Goal: Task Accomplishment & Management: Manage account settings

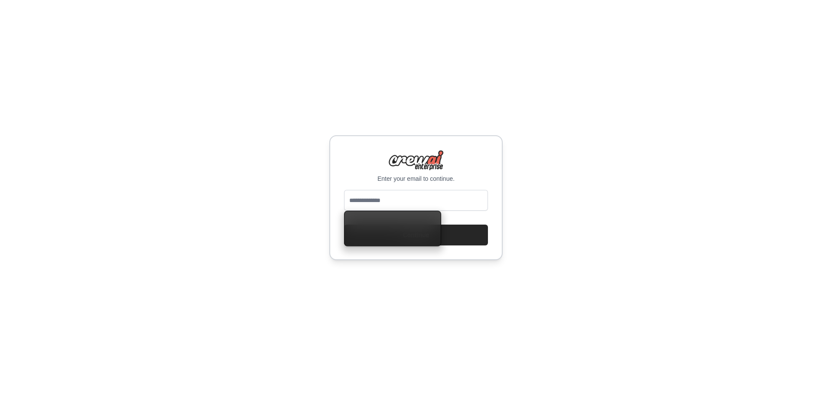
click at [440, 200] on input "email" at bounding box center [416, 200] width 144 height 21
click at [584, 157] on div "Enter your email to continue. Continue" at bounding box center [416, 197] width 832 height 395
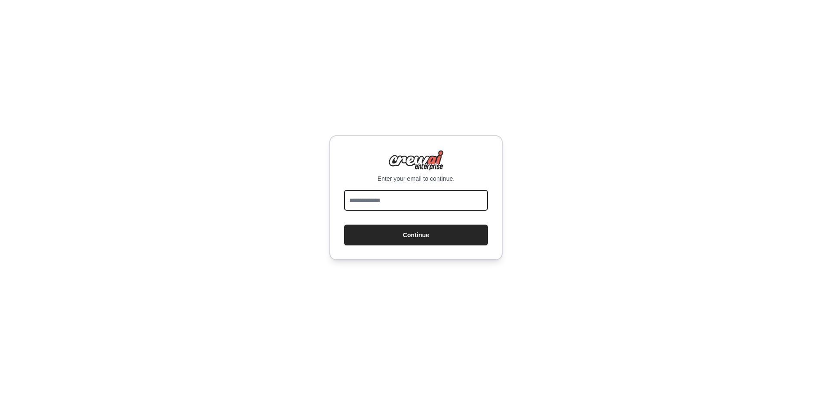
click at [462, 194] on input "email" at bounding box center [416, 200] width 144 height 21
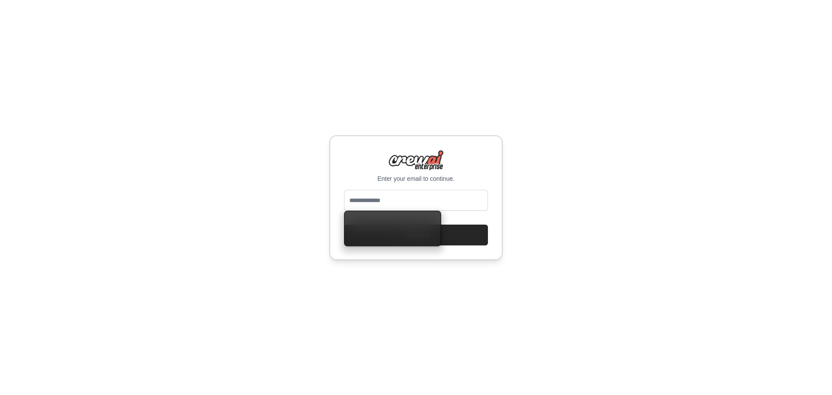
click at [380, 196] on input "email" at bounding box center [416, 200] width 144 height 21
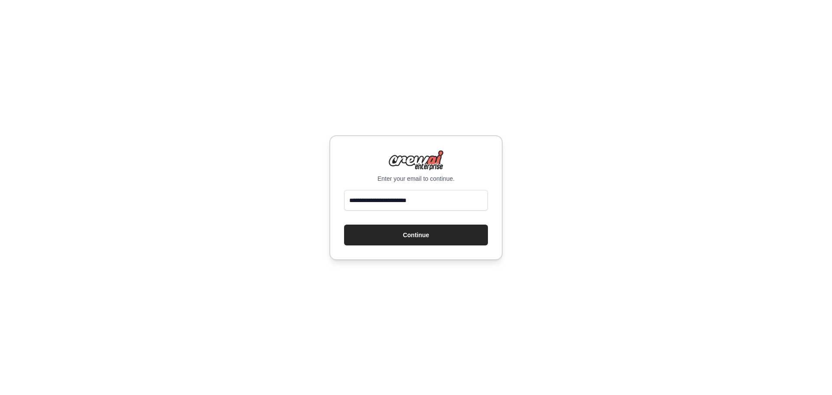
type input "**********"
click at [344, 224] on button "Continue" at bounding box center [416, 234] width 144 height 21
click at [404, 239] on button "Continue" at bounding box center [416, 234] width 144 height 21
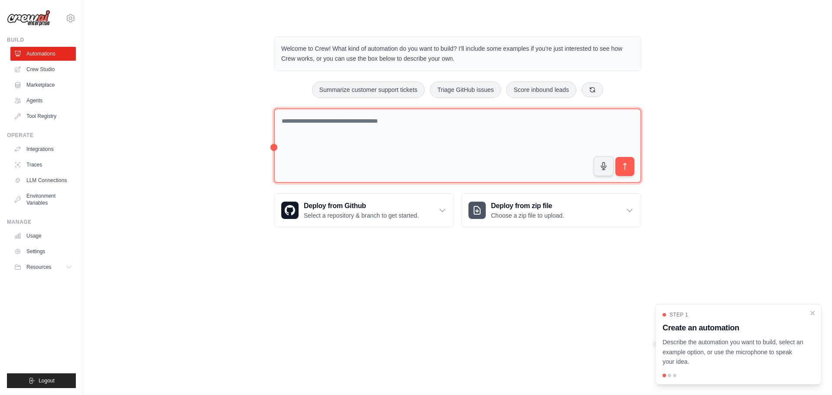
click at [413, 138] on textarea at bounding box center [457, 145] width 367 height 75
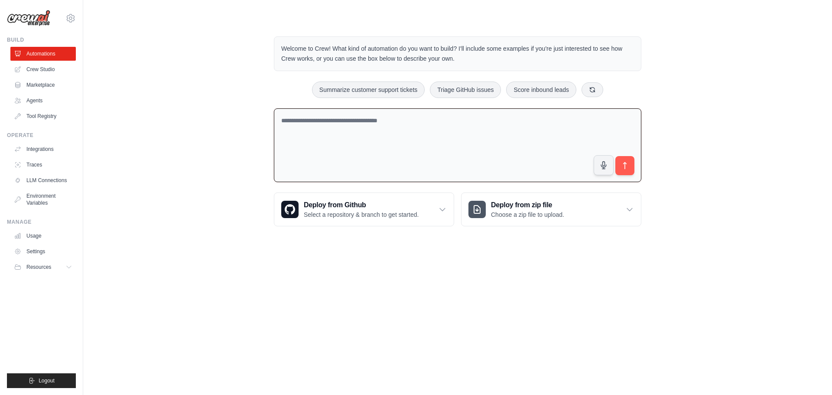
click at [468, 135] on textarea at bounding box center [457, 145] width 367 height 74
paste textarea "**********"
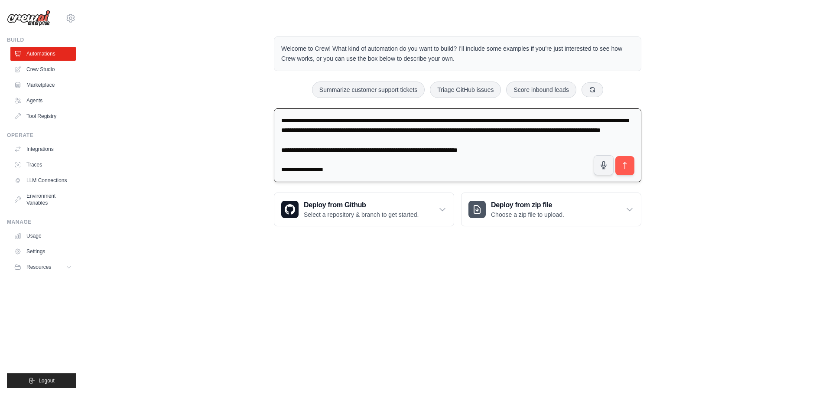
scroll to position [524, 0]
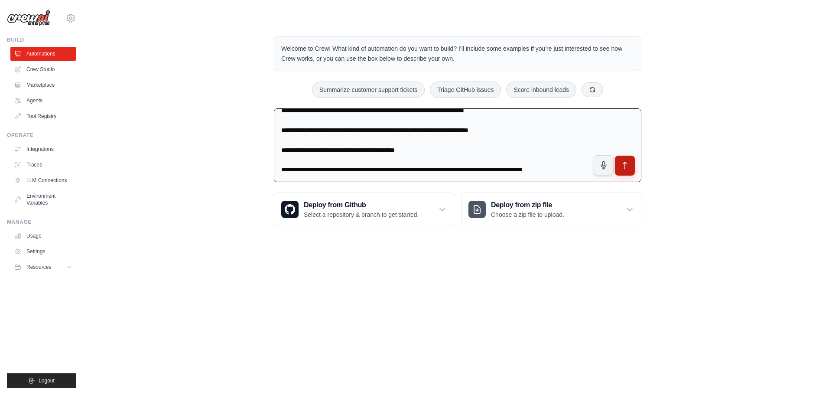
type textarea "**********"
click at [625, 166] on icon "submit" at bounding box center [625, 165] width 9 height 9
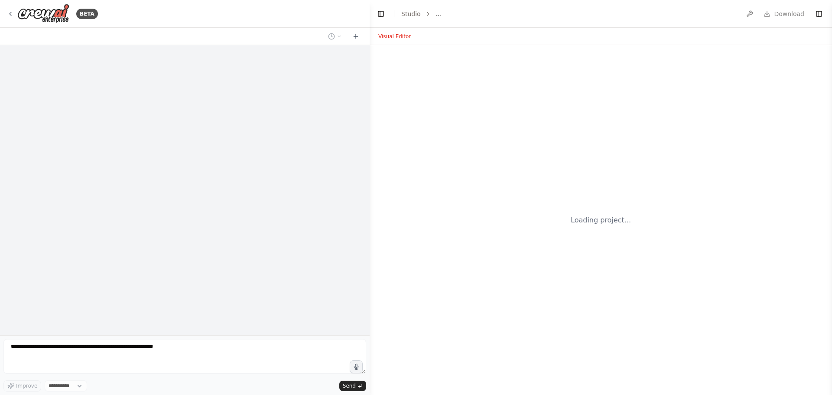
select select "****"
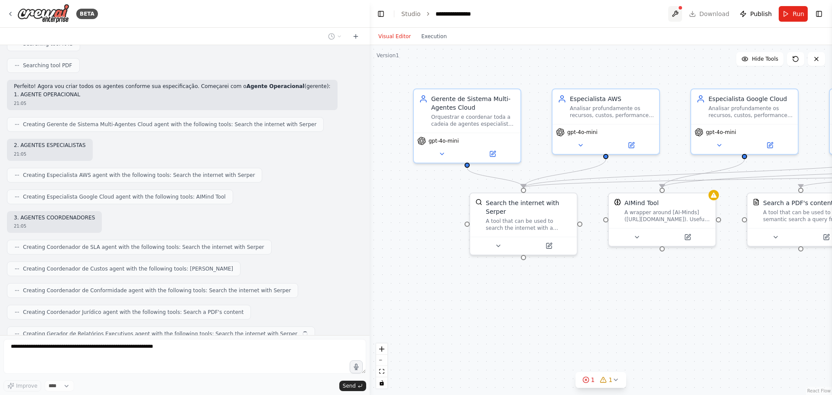
scroll to position [650, 0]
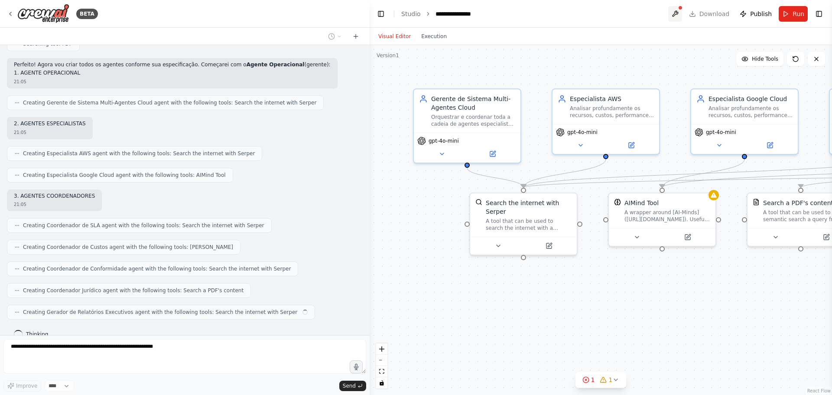
click at [681, 13] on button at bounding box center [675, 14] width 14 height 16
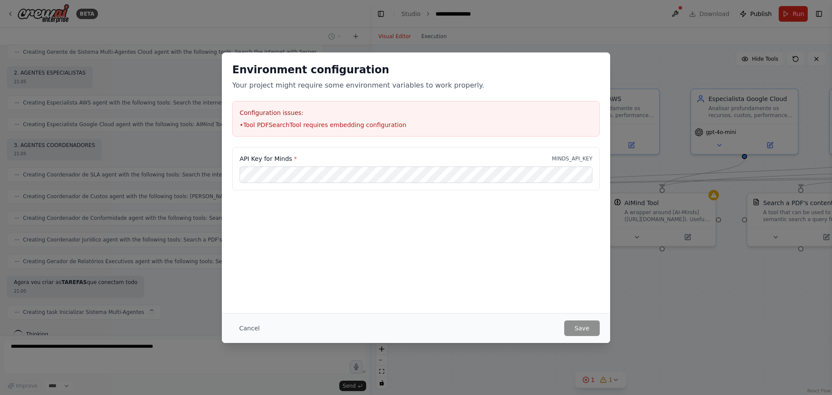
scroll to position [709, 0]
click at [606, 25] on div "Environment configuration Your project might require some environment variables…" at bounding box center [416, 197] width 832 height 395
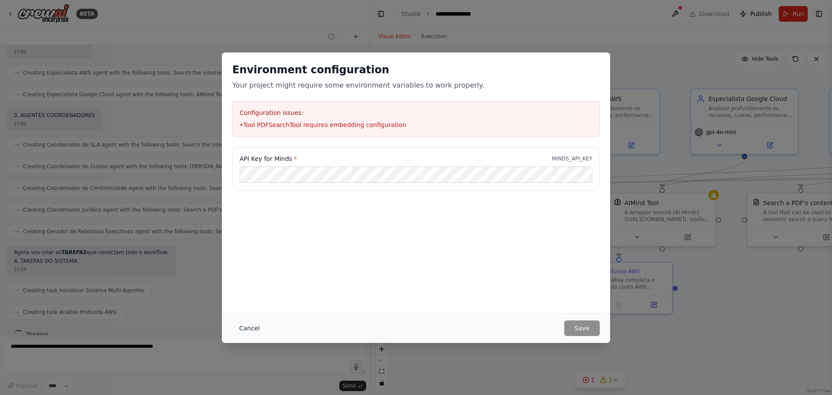
click at [250, 328] on button "Cancel" at bounding box center [249, 328] width 34 height 16
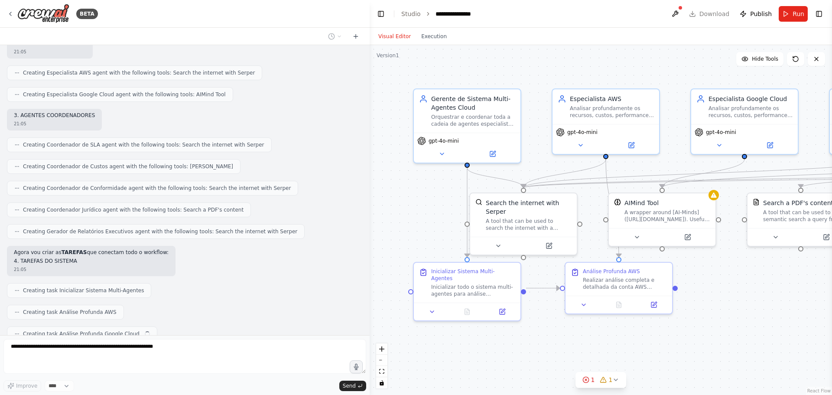
scroll to position [752, 0]
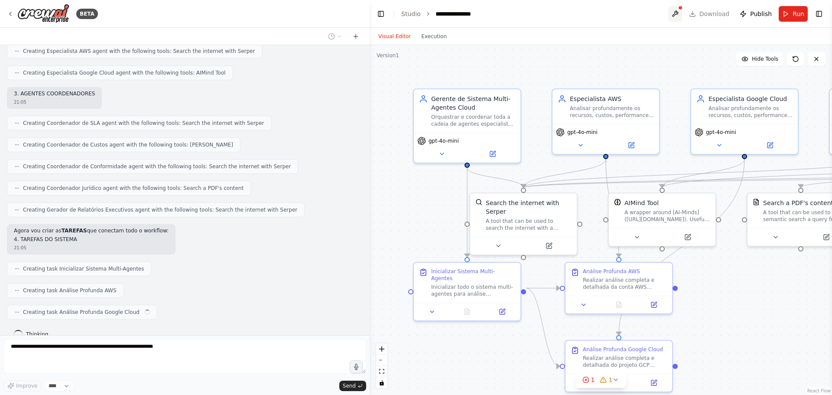
click at [681, 12] on button at bounding box center [675, 14] width 14 height 16
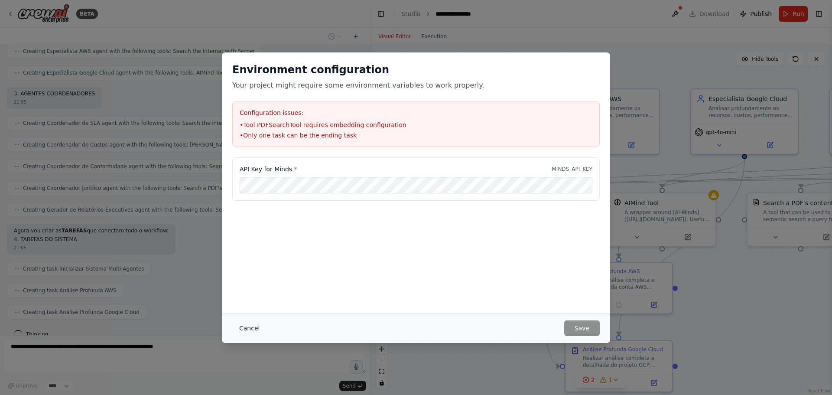
scroll to position [774, 0]
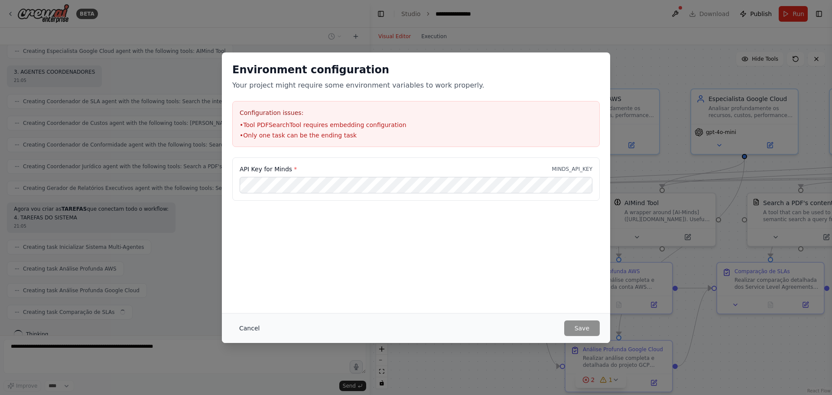
click at [254, 327] on button "Cancel" at bounding box center [249, 328] width 34 height 16
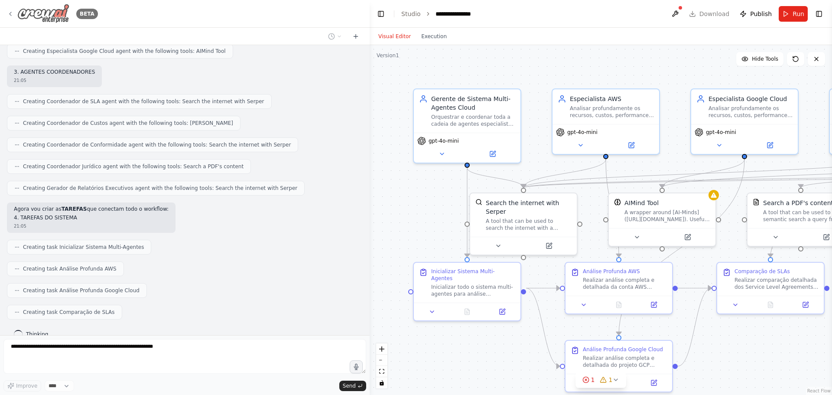
click at [10, 15] on icon at bounding box center [10, 13] width 7 height 7
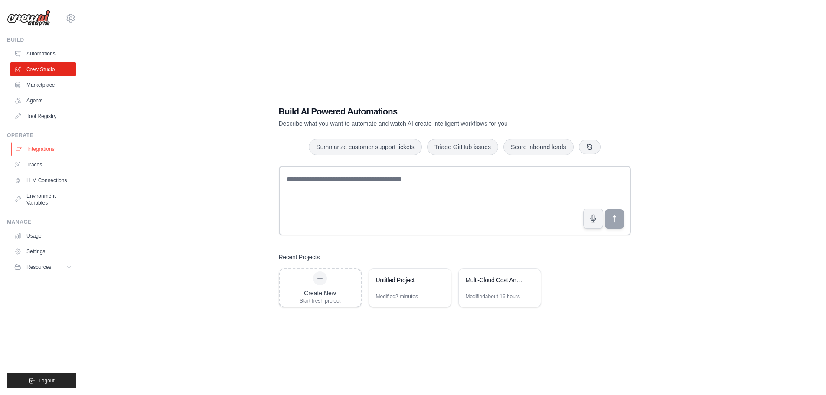
click at [55, 148] on link "Integrations" at bounding box center [43, 149] width 65 height 14
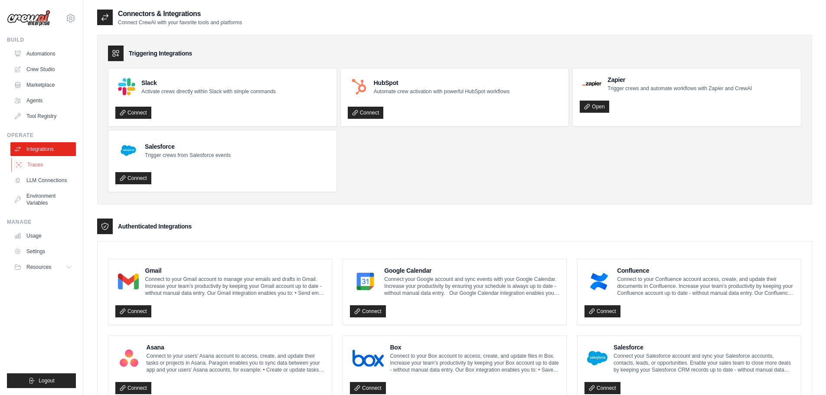
click at [55, 162] on link "Traces" at bounding box center [43, 165] width 65 height 14
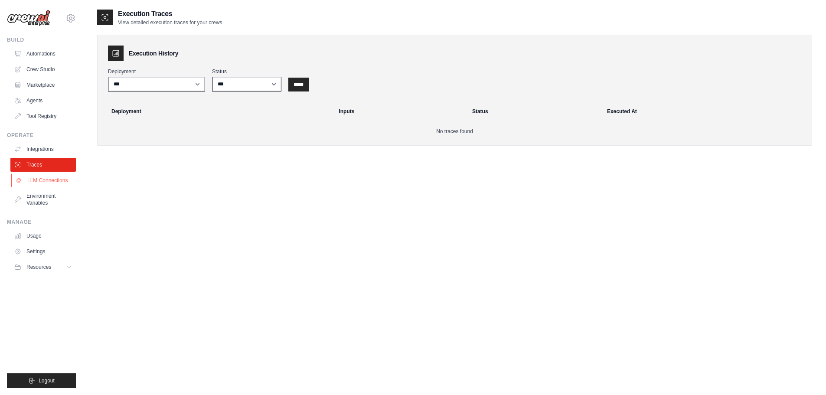
click at [49, 176] on link "LLM Connections" at bounding box center [43, 180] width 65 height 14
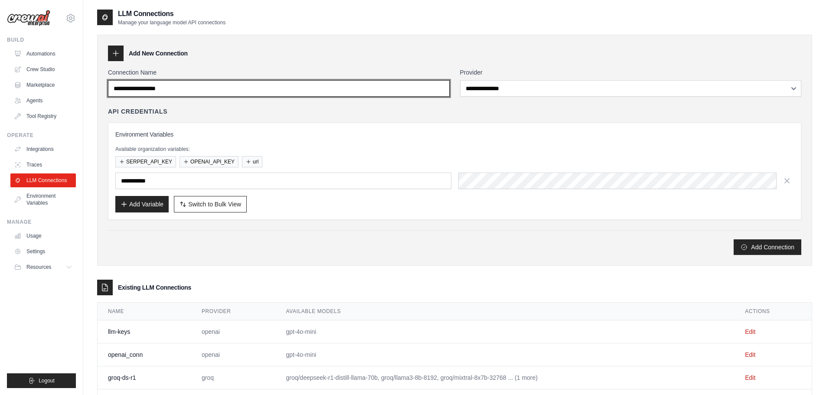
click at [210, 91] on input "Connection Name" at bounding box center [278, 88] width 341 height 16
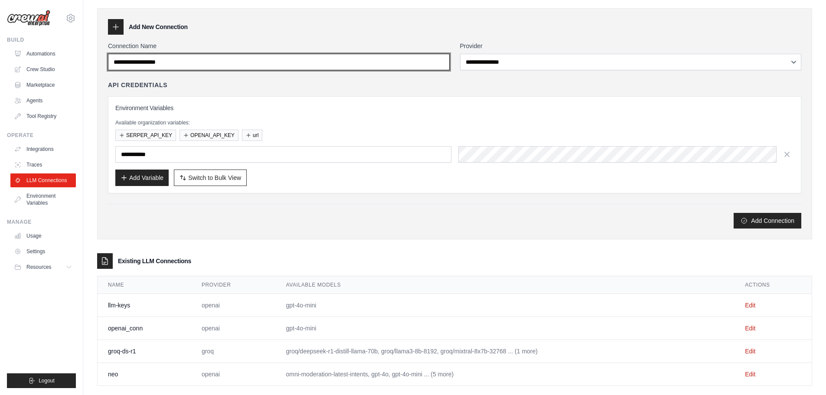
scroll to position [40, 0]
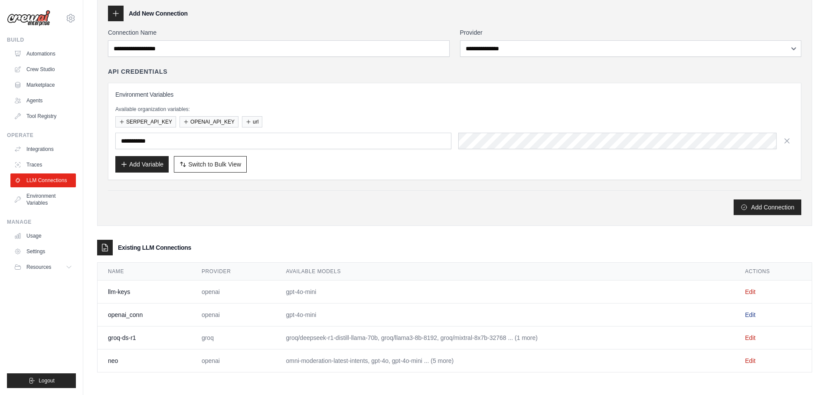
click at [751, 315] on link "Edit" at bounding box center [749, 314] width 10 height 7
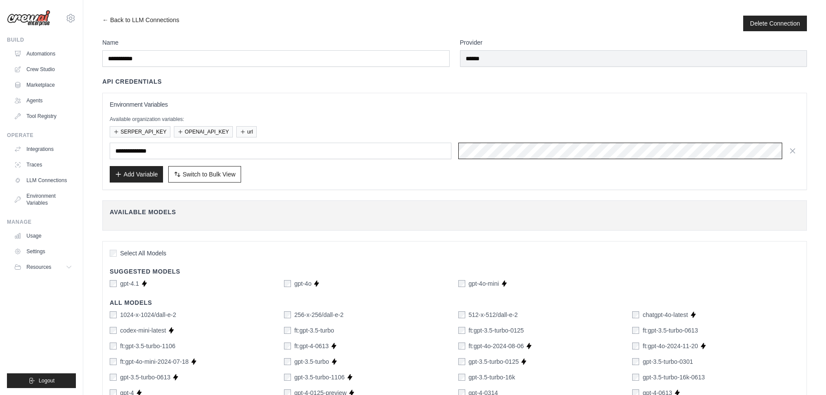
scroll to position [0, 234]
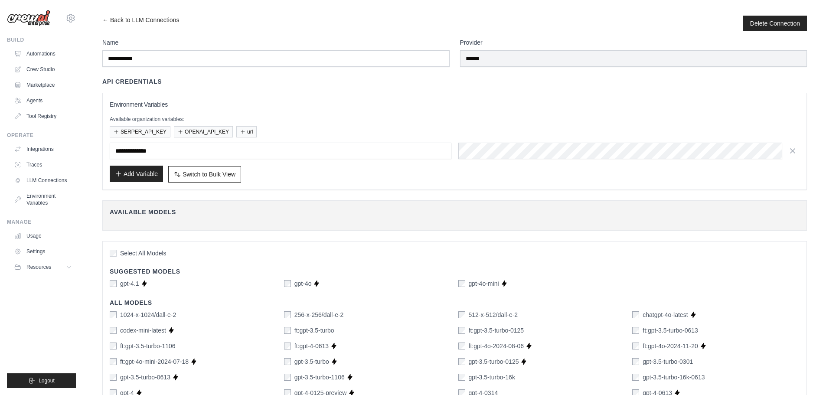
click at [152, 172] on button "Add Variable" at bounding box center [136, 174] width 53 height 16
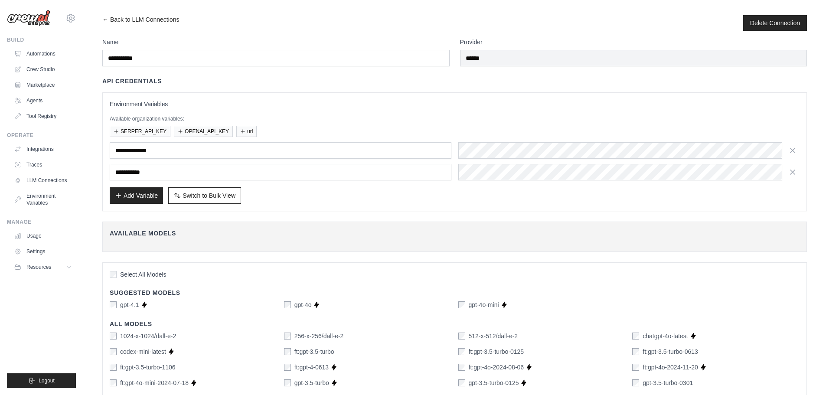
scroll to position [0, 0]
click at [795, 171] on icon "button" at bounding box center [792, 172] width 9 height 9
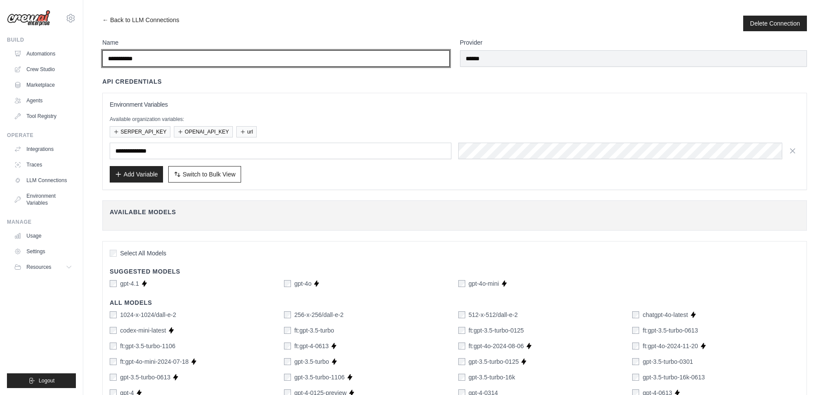
click at [380, 64] on input "**********" at bounding box center [275, 58] width 347 height 16
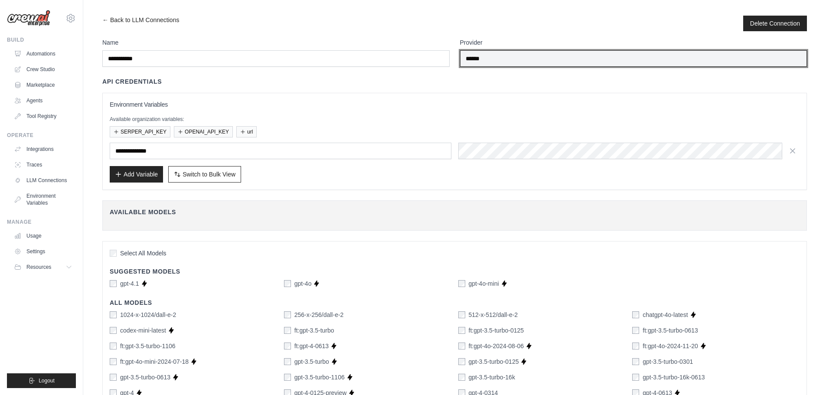
click at [521, 54] on input "******" at bounding box center [633, 58] width 347 height 16
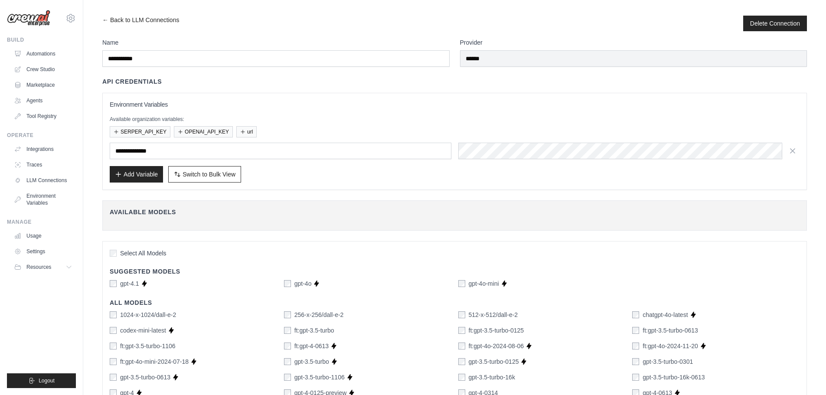
click at [58, 187] on ul "Integrations Traces LLM Connections Environment Variables" at bounding box center [42, 176] width 65 height 68
click at [58, 182] on link "LLM Connections" at bounding box center [43, 180] width 65 height 14
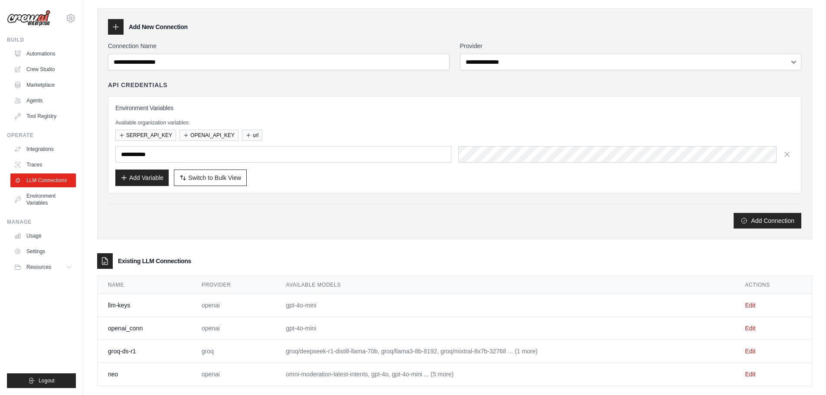
scroll to position [40, 0]
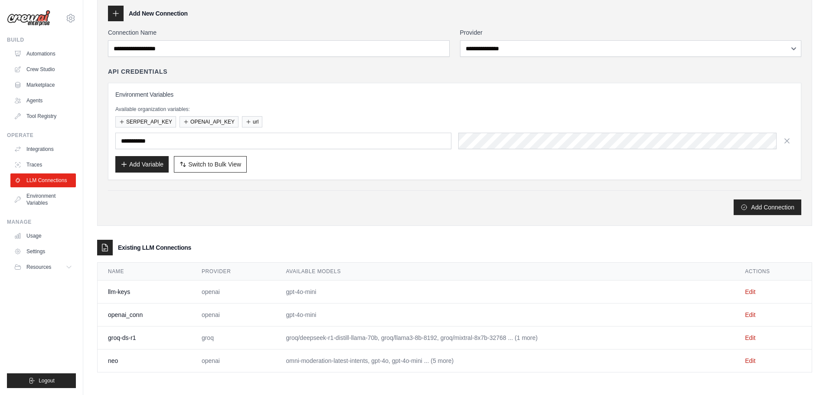
click at [126, 291] on td "llm-keys" at bounding box center [145, 291] width 94 height 23
click at [55, 52] on link "Automations" at bounding box center [43, 54] width 65 height 14
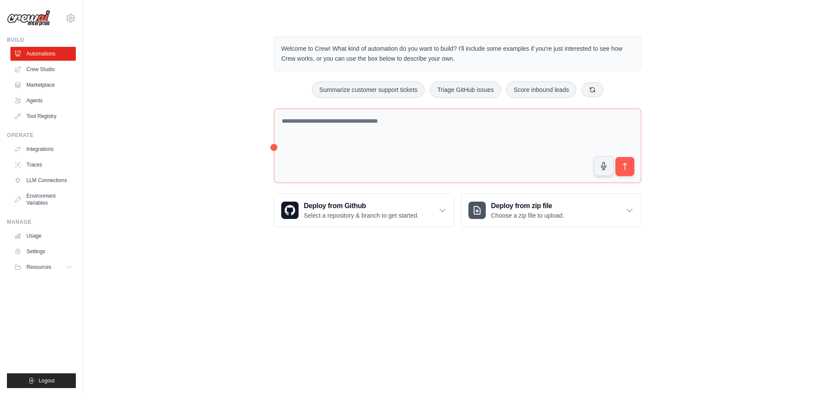
click at [53, 62] on ul "Automations Crew Studio Marketplace Agents Tool Registry" at bounding box center [42, 85] width 65 height 76
click at [52, 67] on link "Crew Studio" at bounding box center [43, 69] width 65 height 14
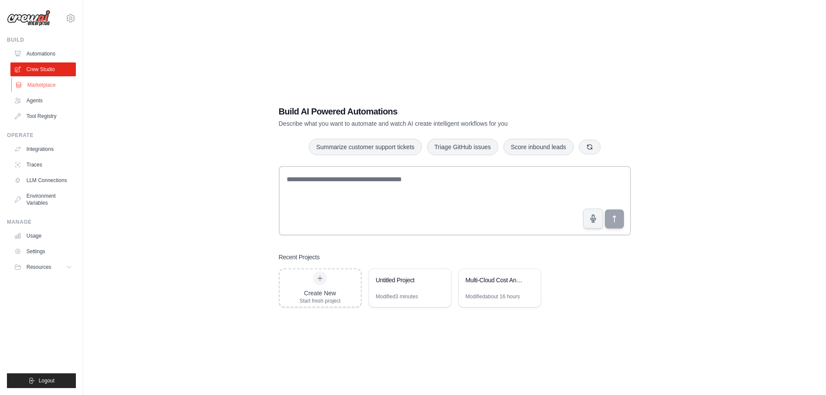
click at [50, 83] on link "Marketplace" at bounding box center [43, 85] width 65 height 14
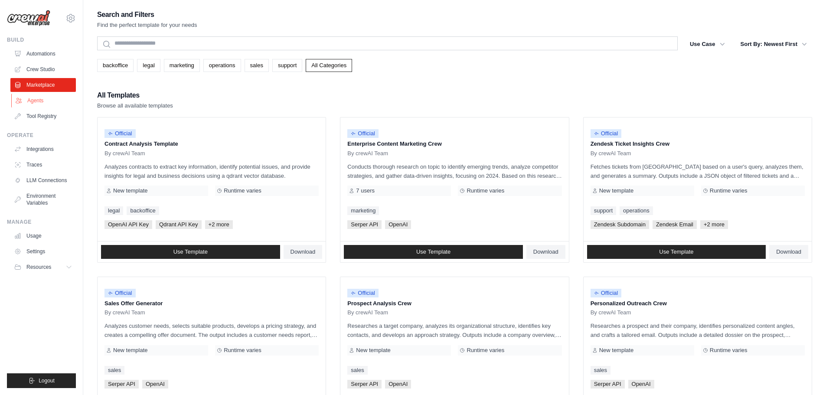
click at [47, 101] on link "Agents" at bounding box center [43, 101] width 65 height 14
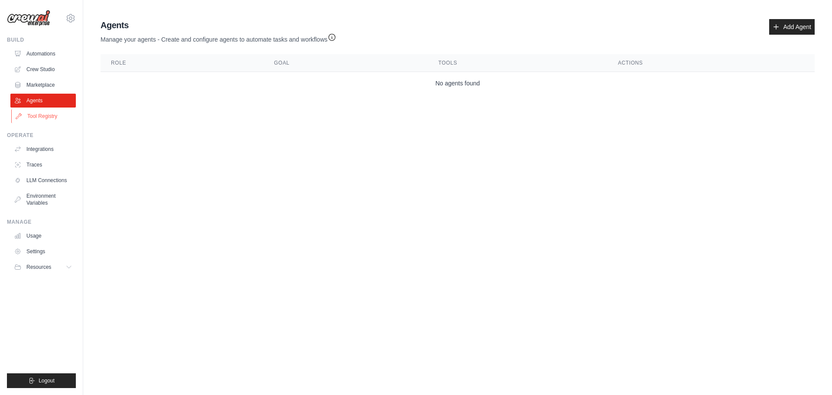
click at [45, 114] on link "Tool Registry" at bounding box center [43, 116] width 65 height 14
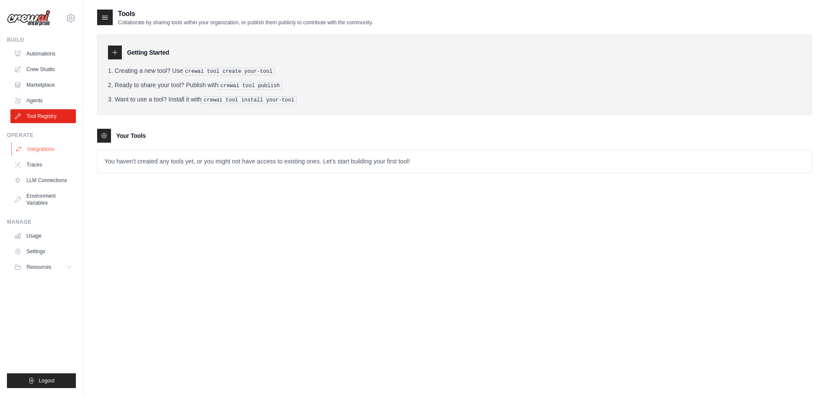
click at [42, 154] on link "Integrations" at bounding box center [43, 149] width 65 height 14
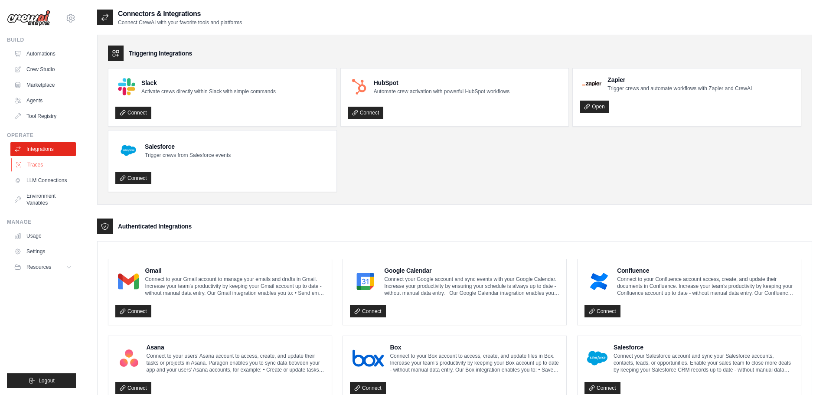
click at [42, 165] on link "Traces" at bounding box center [43, 165] width 65 height 14
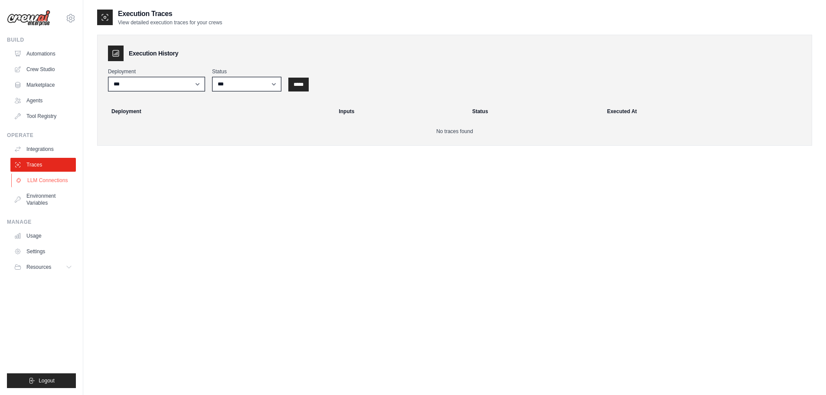
click at [42, 176] on link "LLM Connections" at bounding box center [43, 180] width 65 height 14
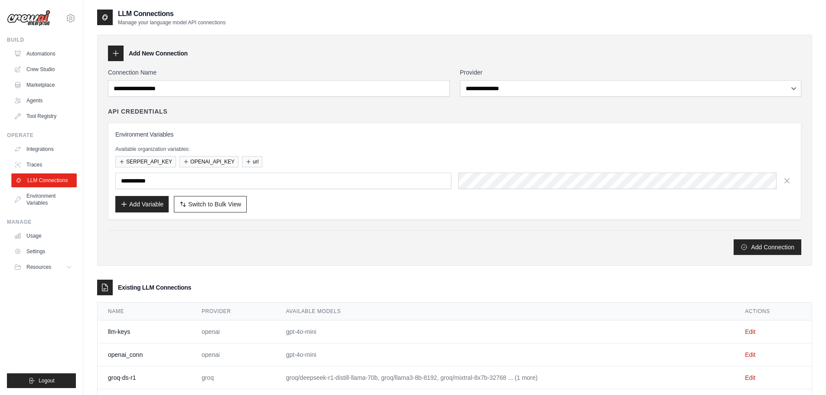
click at [42, 184] on link "LLM Connections" at bounding box center [43, 180] width 65 height 14
click at [42, 194] on link "Environment Variables" at bounding box center [42, 199] width 65 height 21
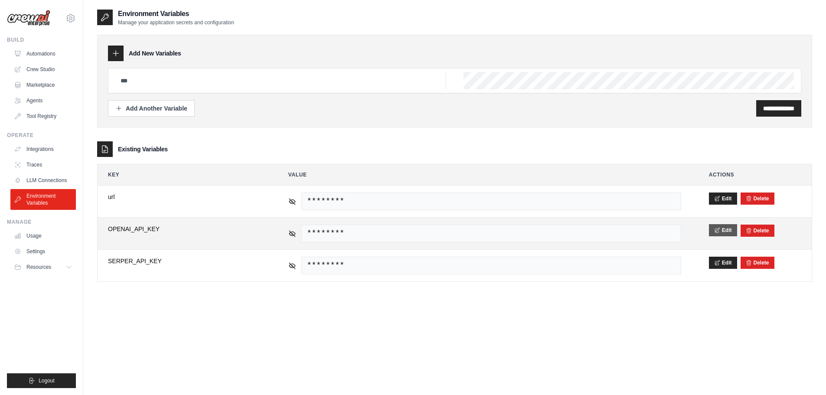
click at [730, 232] on button "Edit" at bounding box center [723, 230] width 28 height 12
click at [727, 228] on button "Save" at bounding box center [720, 230] width 23 height 12
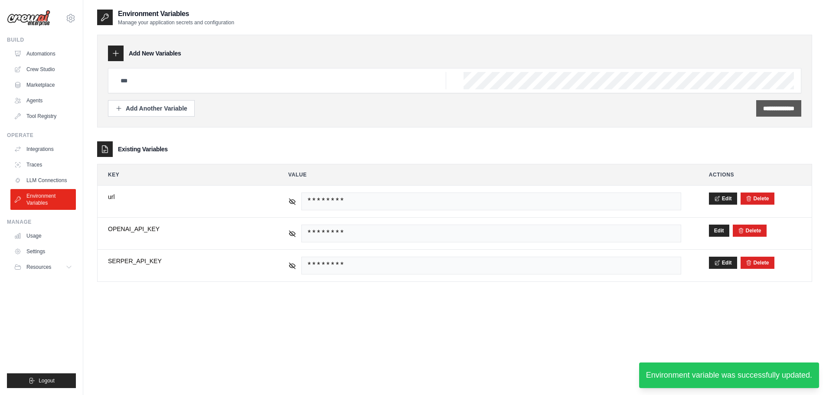
click at [787, 103] on div "**********" at bounding box center [778, 108] width 45 height 16
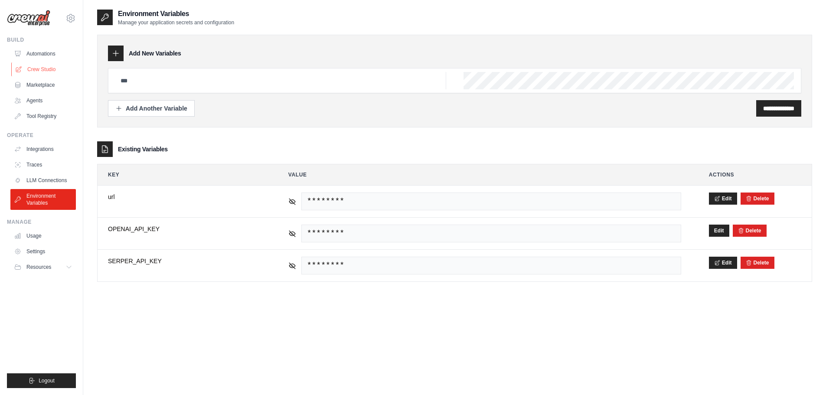
click at [57, 71] on link "Crew Studio" at bounding box center [43, 69] width 65 height 14
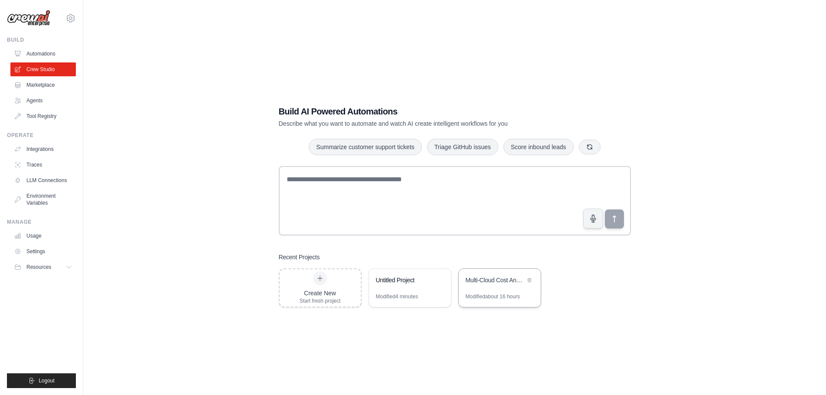
click at [519, 300] on div "Modified about 16 hours" at bounding box center [499, 300] width 82 height 14
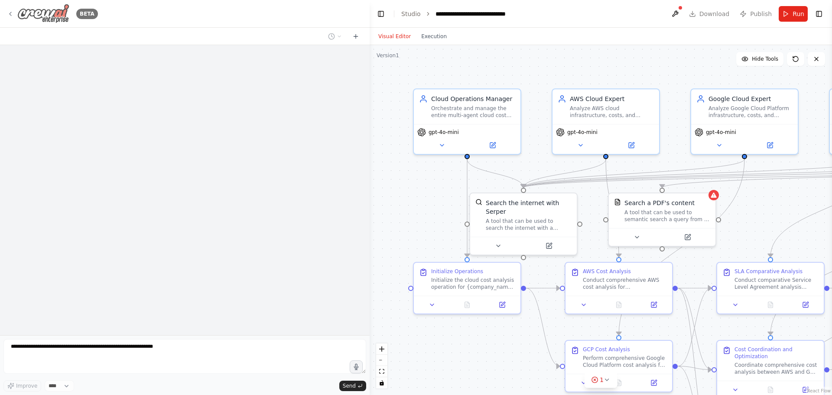
click at [11, 12] on icon at bounding box center [10, 13] width 7 height 7
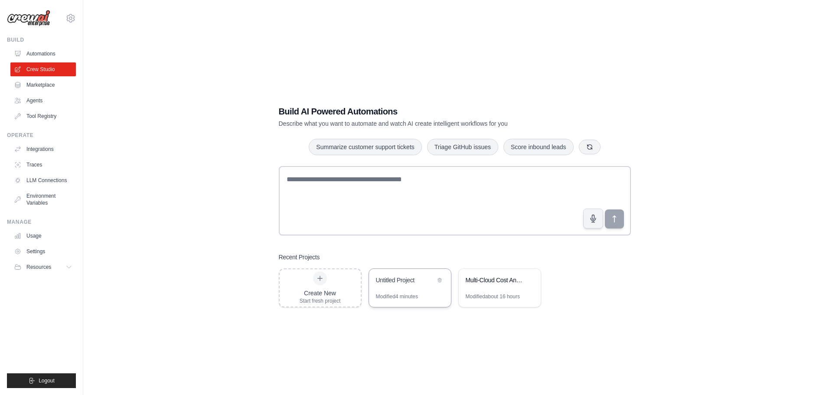
click at [394, 280] on div "Untitled Project" at bounding box center [405, 280] width 59 height 9
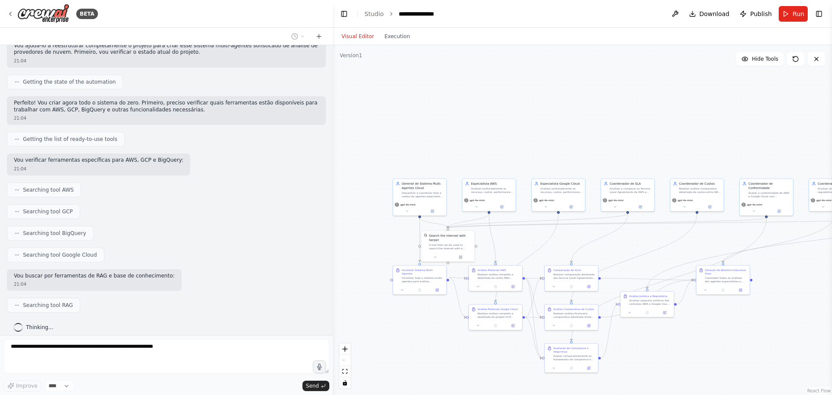
scroll to position [380, 0]
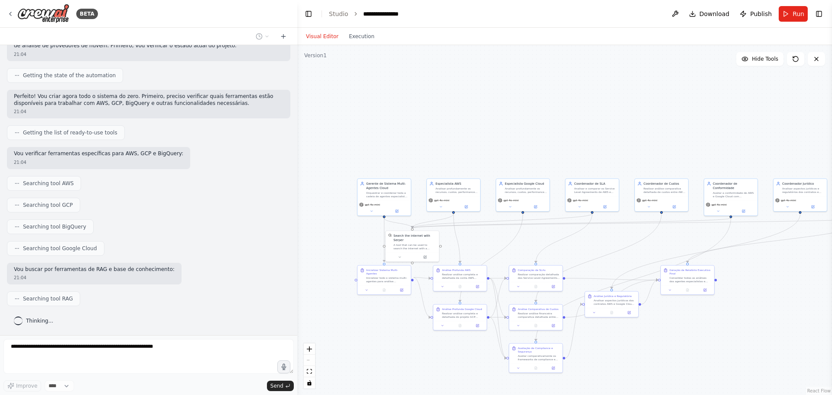
drag, startPoint x: 369, startPoint y: 140, endPoint x: 297, endPoint y: 144, distance: 71.6
click at [297, 144] on div "BETA Iremos realizar algumas alterações no projeto. A estrutura continua sendo …" at bounding box center [416, 197] width 832 height 395
click at [710, 17] on span "Download" at bounding box center [714, 14] width 30 height 9
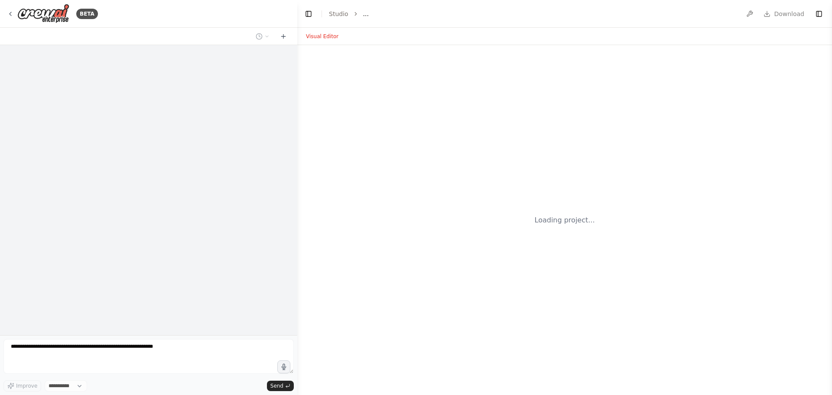
select select "****"
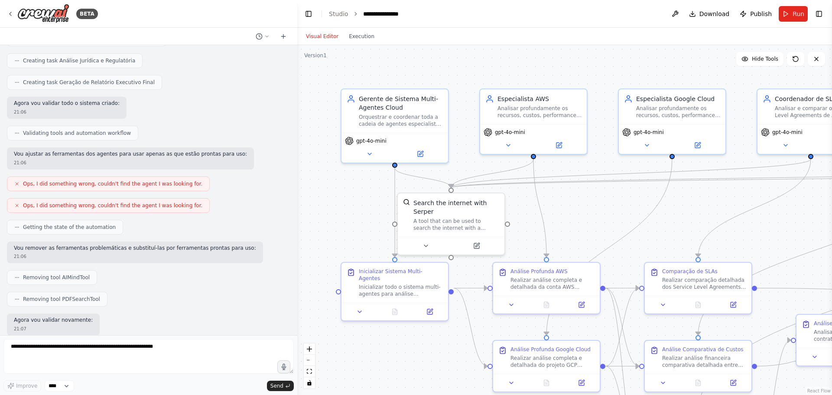
scroll to position [1167, 0]
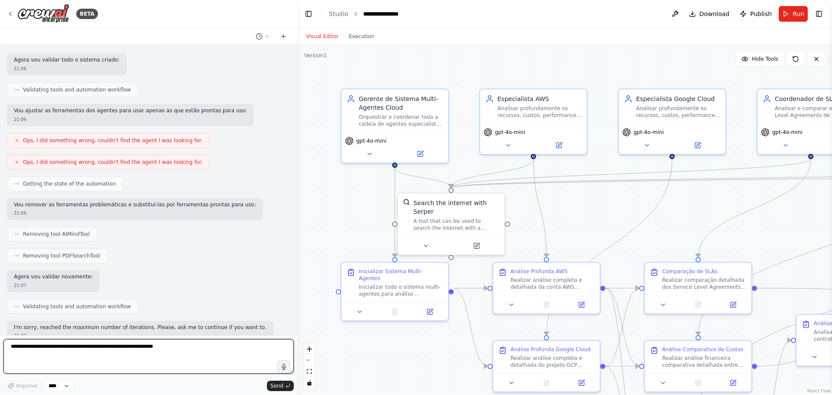
click at [164, 359] on textarea at bounding box center [148, 356] width 290 height 35
type textarea "********"
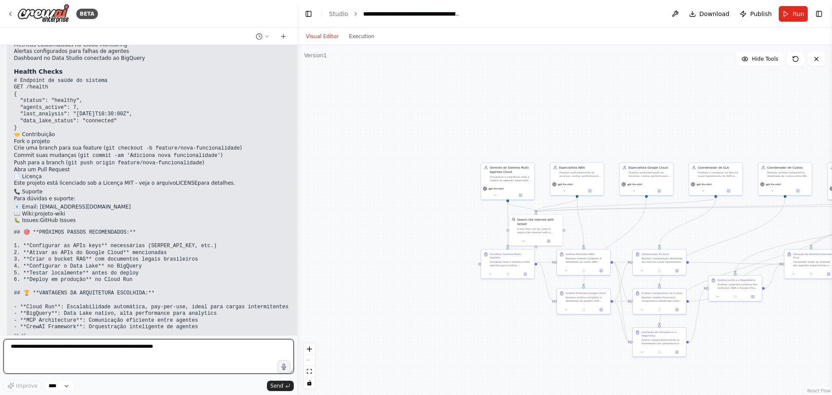
scroll to position [3348, 0]
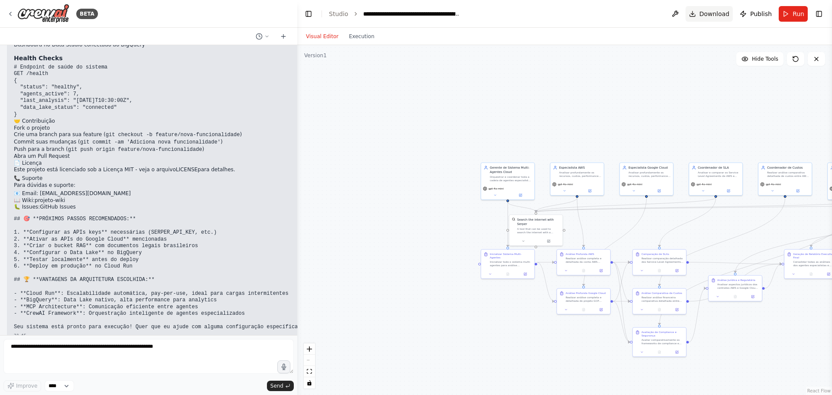
click at [720, 13] on span "Download" at bounding box center [714, 14] width 30 height 9
click at [721, 19] on button "Download" at bounding box center [710, 14] width 48 height 16
click at [709, 19] on button "Download" at bounding box center [710, 14] width 48 height 16
click at [761, 13] on span "Publish" at bounding box center [761, 14] width 22 height 9
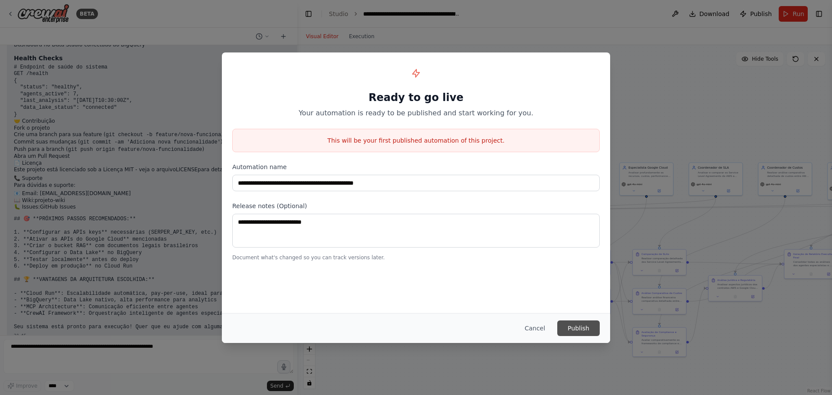
click at [586, 332] on button "Publish" at bounding box center [578, 328] width 42 height 16
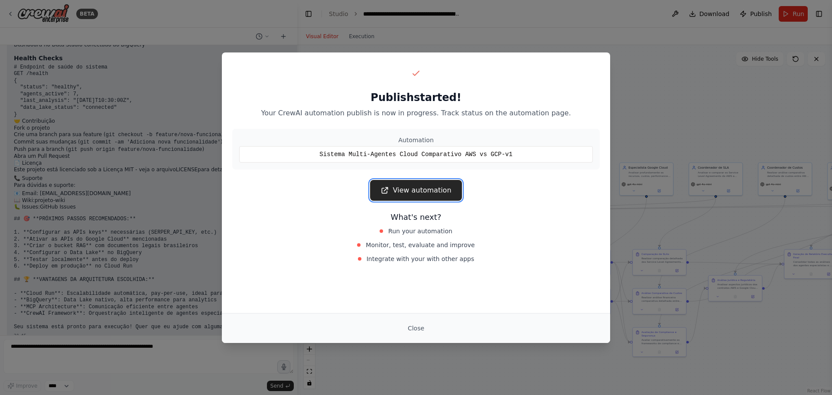
click at [450, 190] on link "View automation" at bounding box center [415, 190] width 91 height 21
click at [420, 322] on button "Close" at bounding box center [416, 328] width 30 height 16
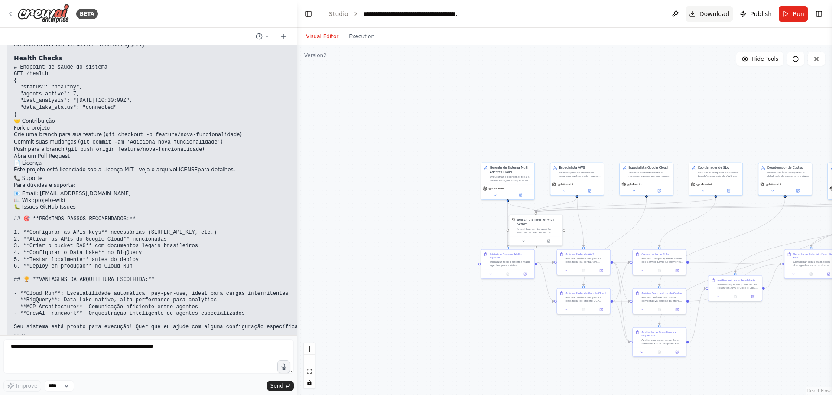
click at [699, 21] on button "Download" at bounding box center [710, 14] width 48 height 16
click at [682, 14] on button at bounding box center [675, 14] width 14 height 16
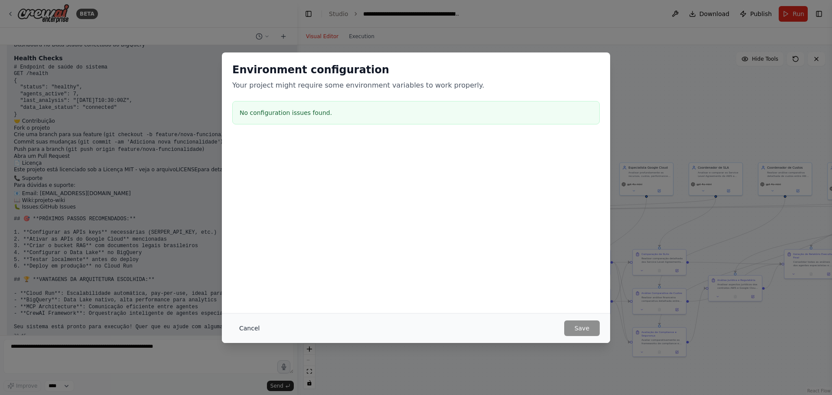
click at [246, 327] on button "Cancel" at bounding box center [249, 328] width 34 height 16
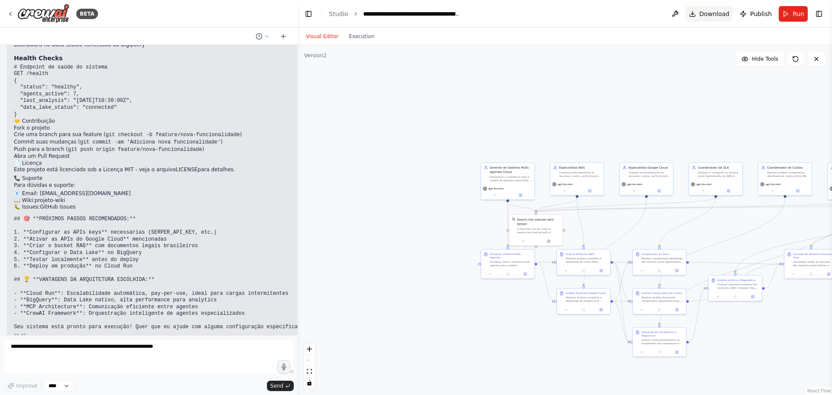
click at [720, 17] on span "Download" at bounding box center [714, 14] width 30 height 9
click at [799, 11] on span "Run" at bounding box center [799, 14] width 12 height 9
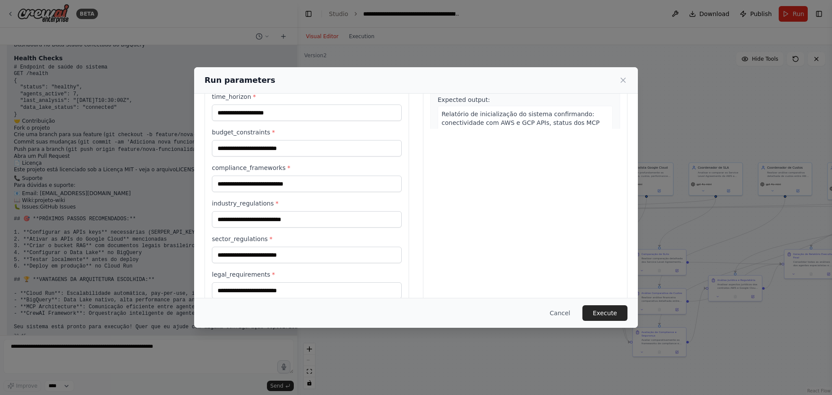
scroll to position [228, 0]
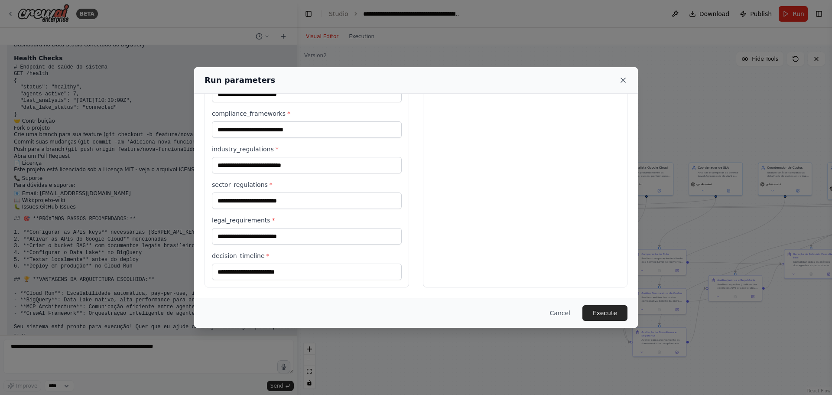
click at [623, 80] on icon at bounding box center [623, 80] width 4 height 4
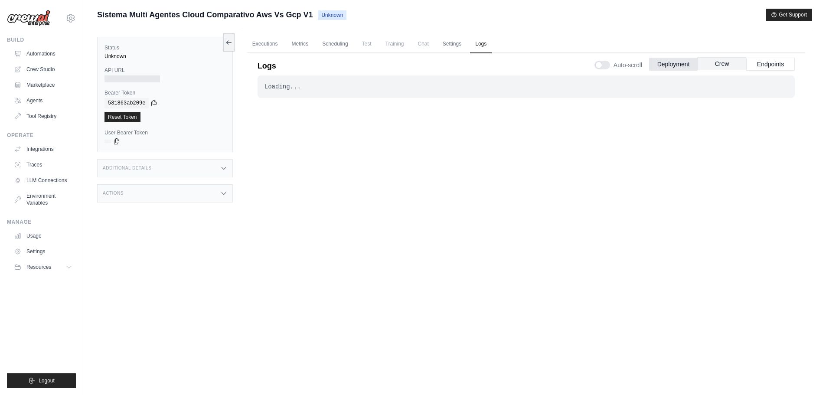
click at [708, 63] on button "Crew" at bounding box center [721, 63] width 49 height 13
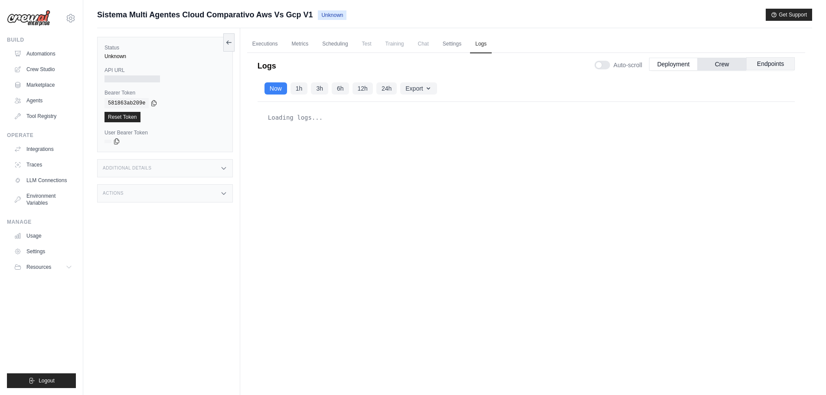
click at [757, 62] on button "Endpoints" at bounding box center [770, 63] width 49 height 13
click at [653, 62] on button "Deployment" at bounding box center [673, 63] width 49 height 13
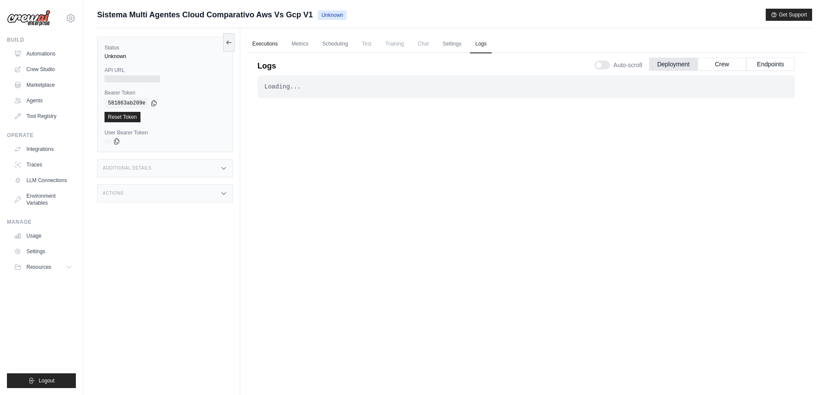
click at [267, 44] on link "Executions" at bounding box center [265, 44] width 36 height 18
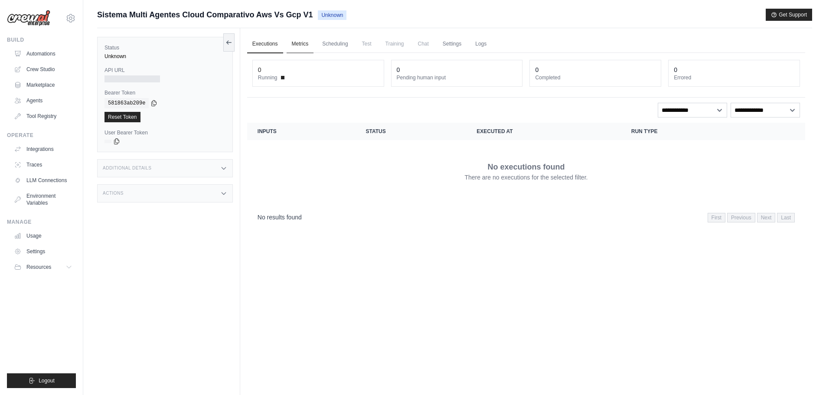
click at [298, 45] on link "Metrics" at bounding box center [299, 44] width 27 height 18
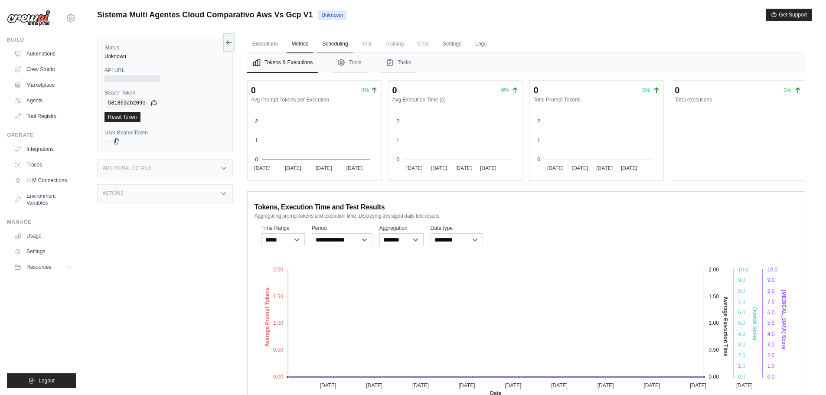
click at [334, 36] on link "Scheduling" at bounding box center [335, 44] width 36 height 18
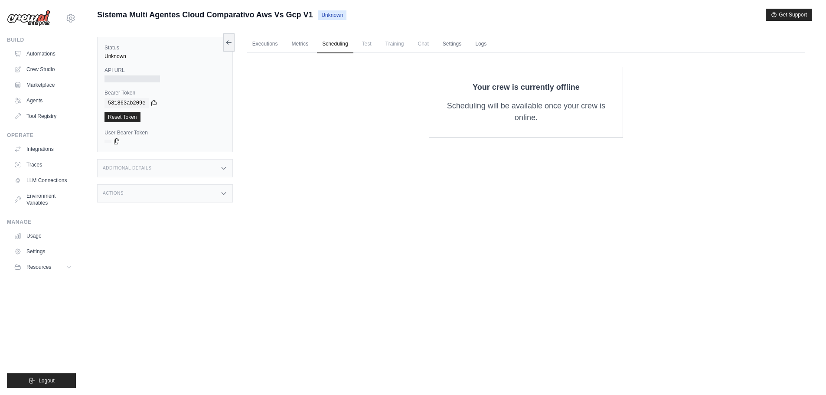
click at [376, 46] on ul "Executions Metrics Scheduling Test Training Chat Settings Logs" at bounding box center [526, 44] width 558 height 18
click at [368, 45] on span "Test" at bounding box center [367, 43] width 20 height 17
click at [385, 44] on span "Training" at bounding box center [394, 43] width 29 height 17
click at [442, 44] on link "Settings" at bounding box center [451, 44] width 29 height 18
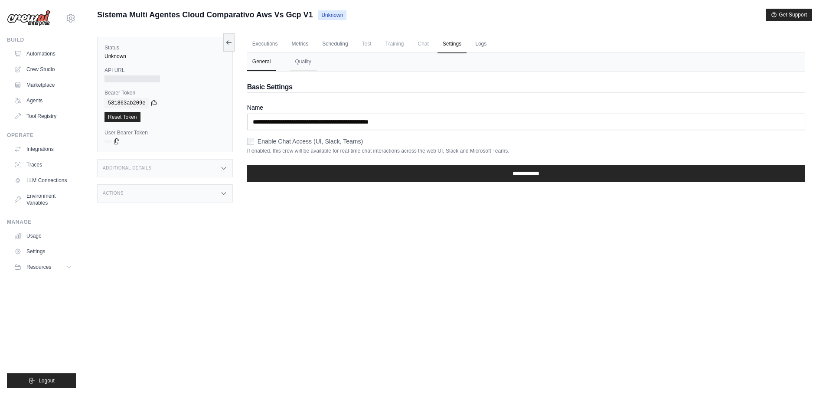
click at [491, 159] on form "**********" at bounding box center [526, 146] width 558 height 86
click at [491, 163] on div "**********" at bounding box center [526, 175] width 558 height 28
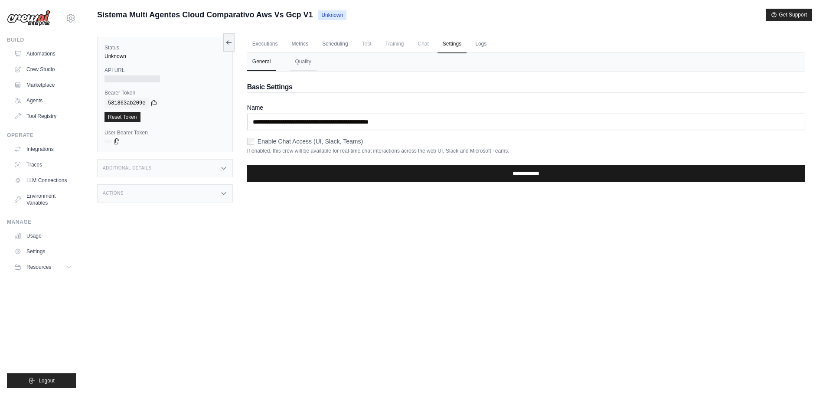
click at [491, 165] on input "**********" at bounding box center [526, 173] width 558 height 17
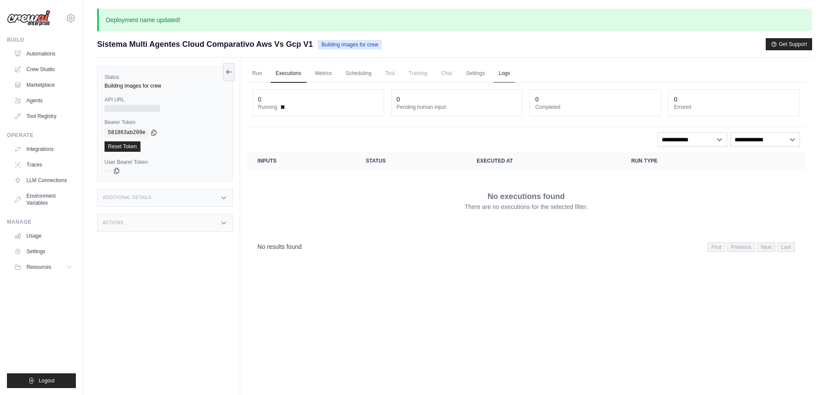
click at [503, 74] on link "Logs" at bounding box center [504, 74] width 22 height 18
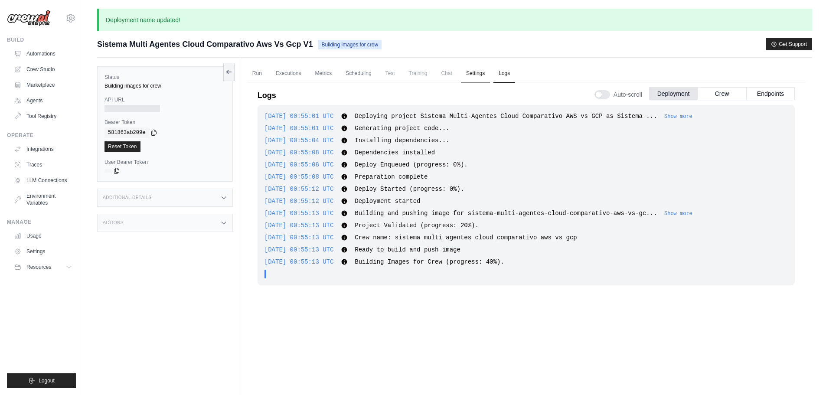
click at [471, 68] on link "Settings" at bounding box center [475, 74] width 29 height 18
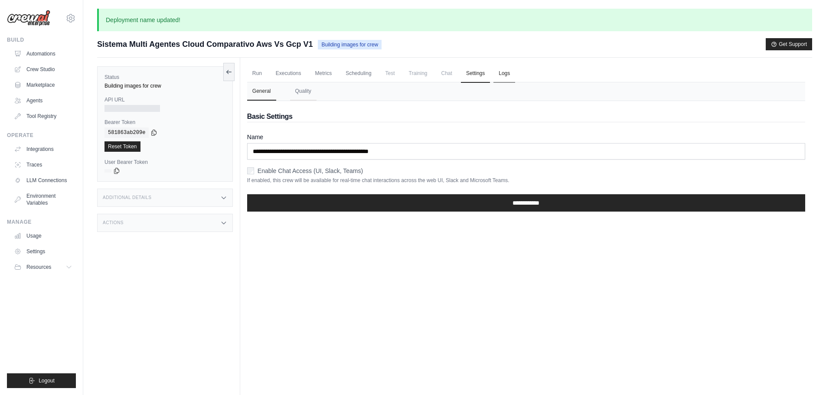
click at [497, 78] on link "Logs" at bounding box center [504, 74] width 22 height 18
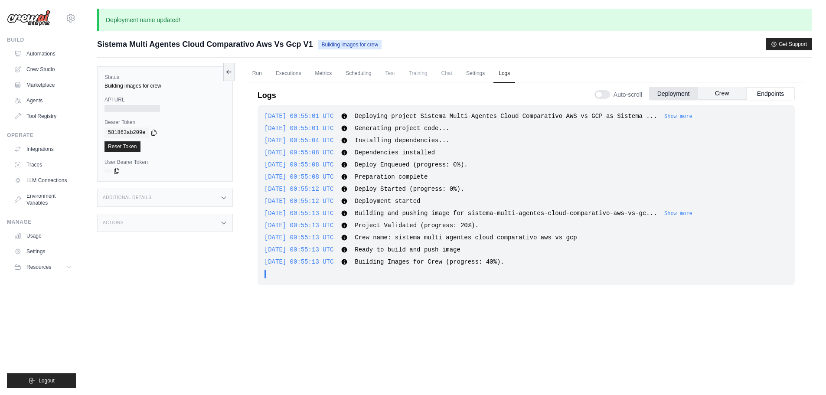
click at [705, 96] on button "Crew" at bounding box center [721, 93] width 49 height 13
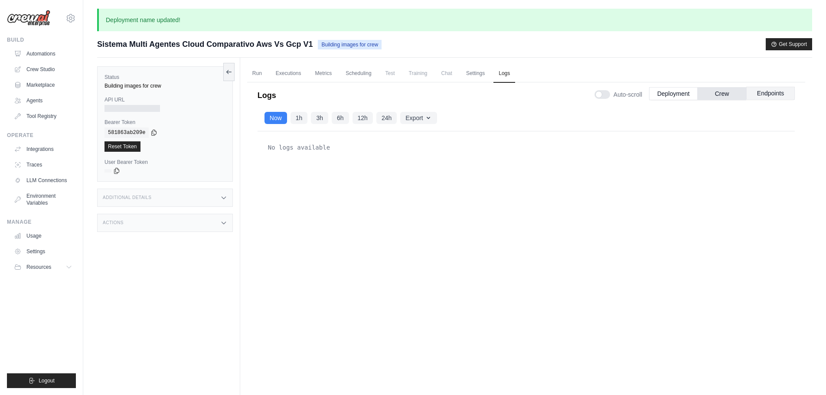
click at [763, 92] on button "Endpoints" at bounding box center [770, 93] width 49 height 13
click at [670, 92] on button "Deployment" at bounding box center [673, 93] width 49 height 13
